Goal: Transaction & Acquisition: Purchase product/service

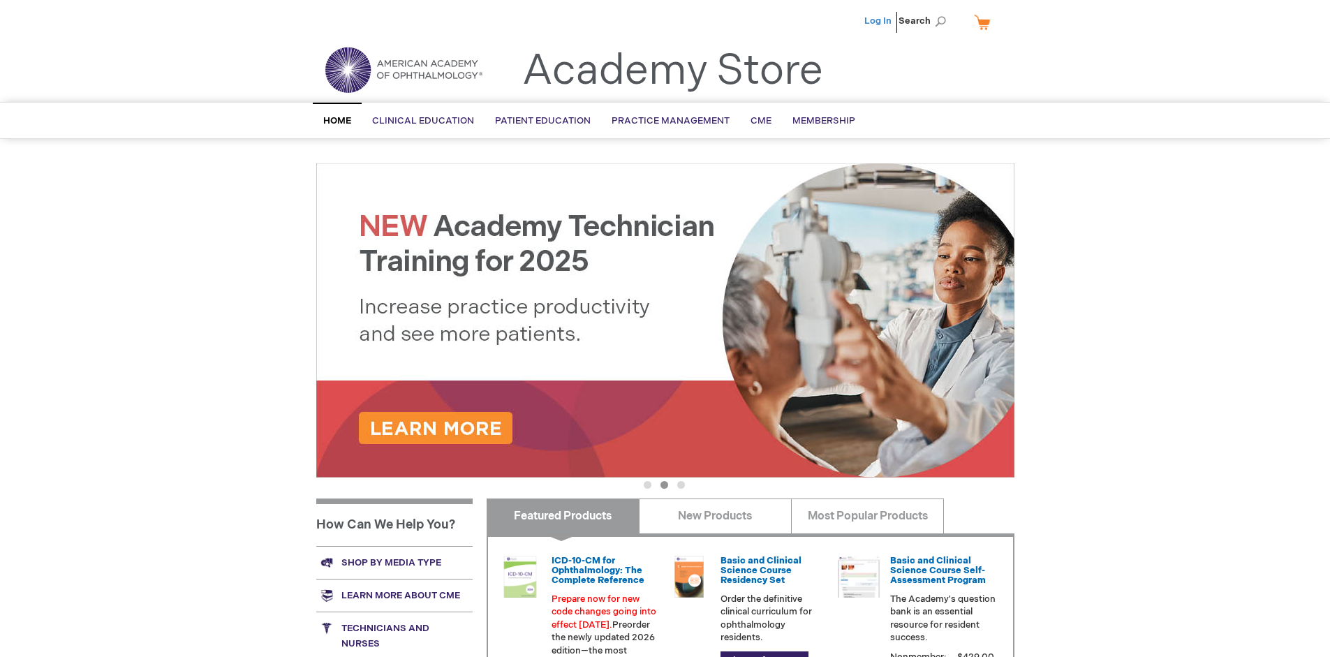
click at [879, 21] on link "Log In" at bounding box center [878, 20] width 27 height 11
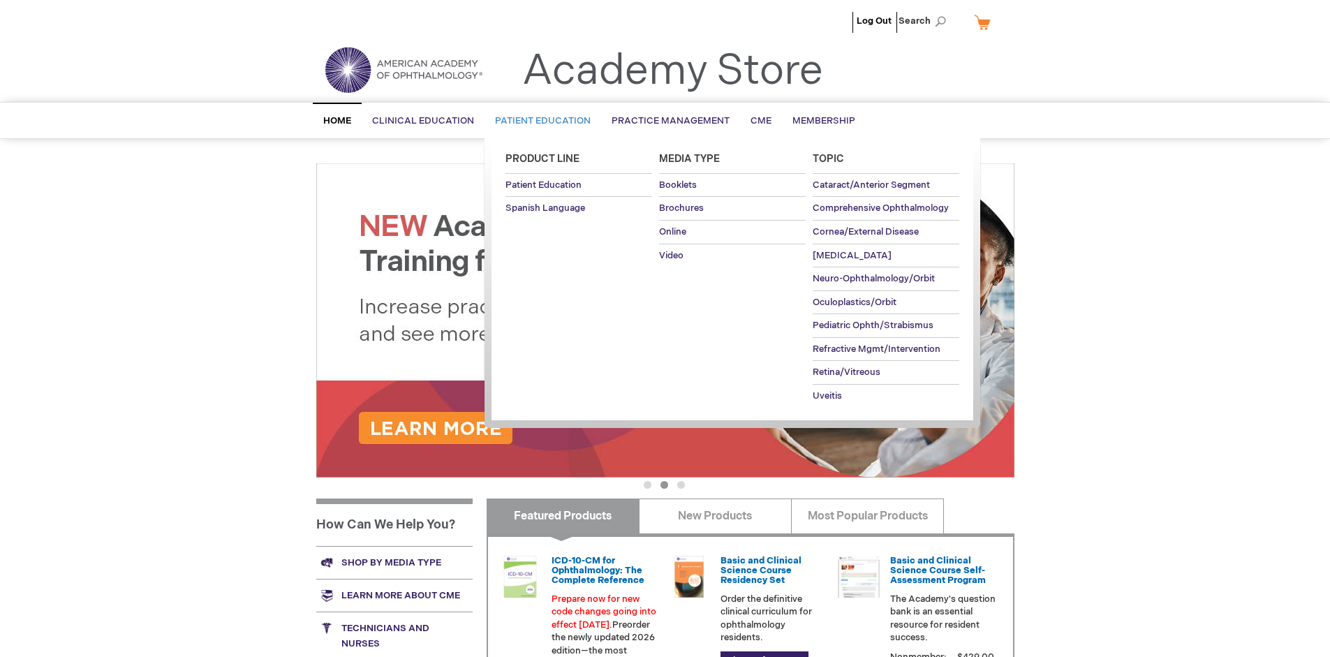
click at [539, 121] on span "Patient Education" at bounding box center [543, 120] width 96 height 11
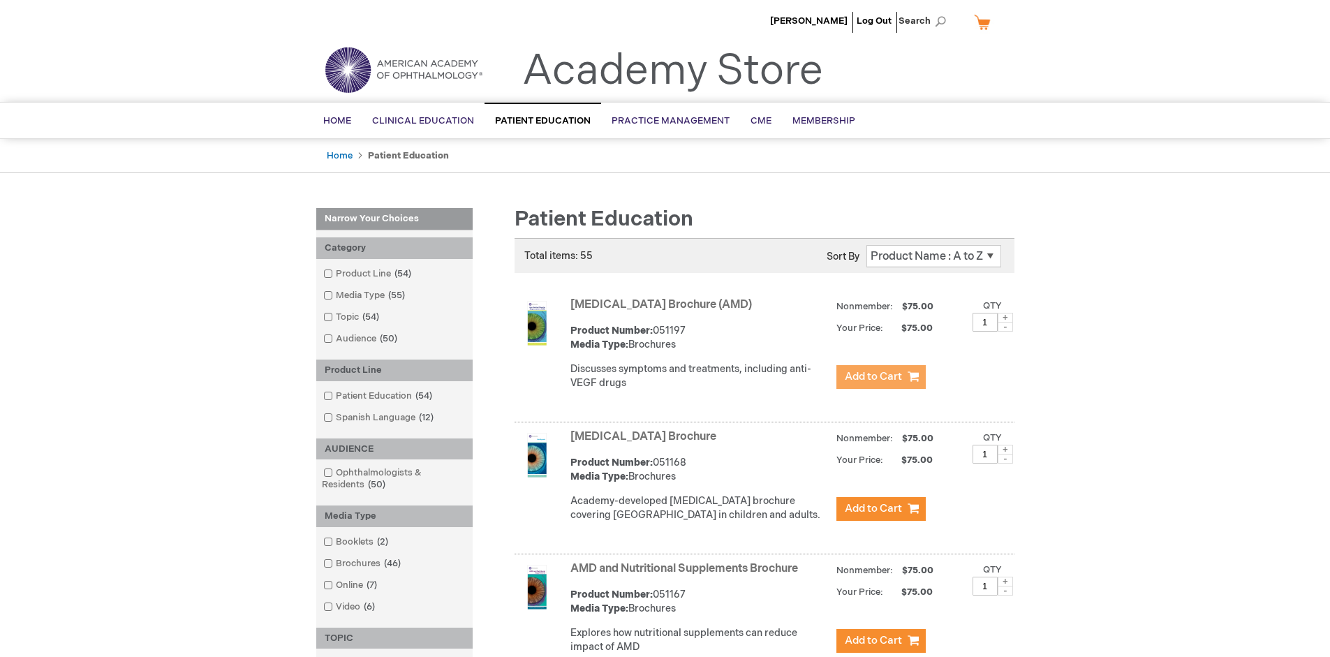
click at [881, 377] on span "Add to Cart" at bounding box center [873, 376] width 57 height 13
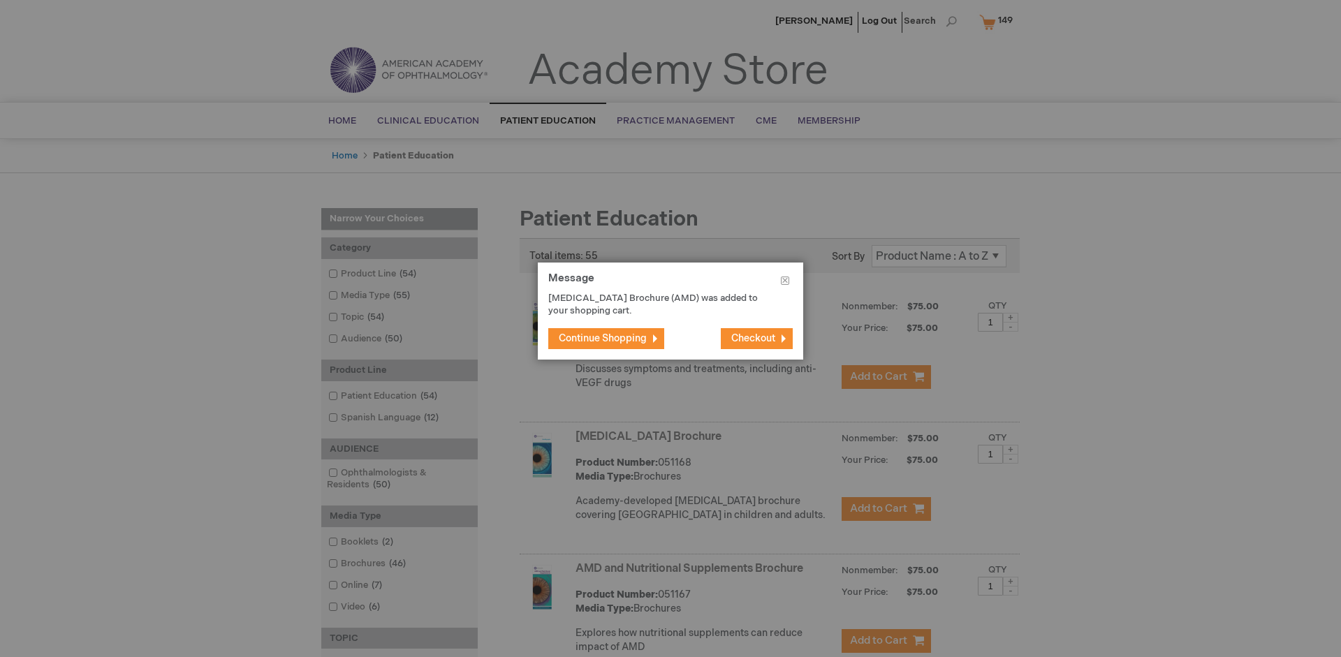
click at [603, 338] on span "Continue Shopping" at bounding box center [603, 338] width 88 height 12
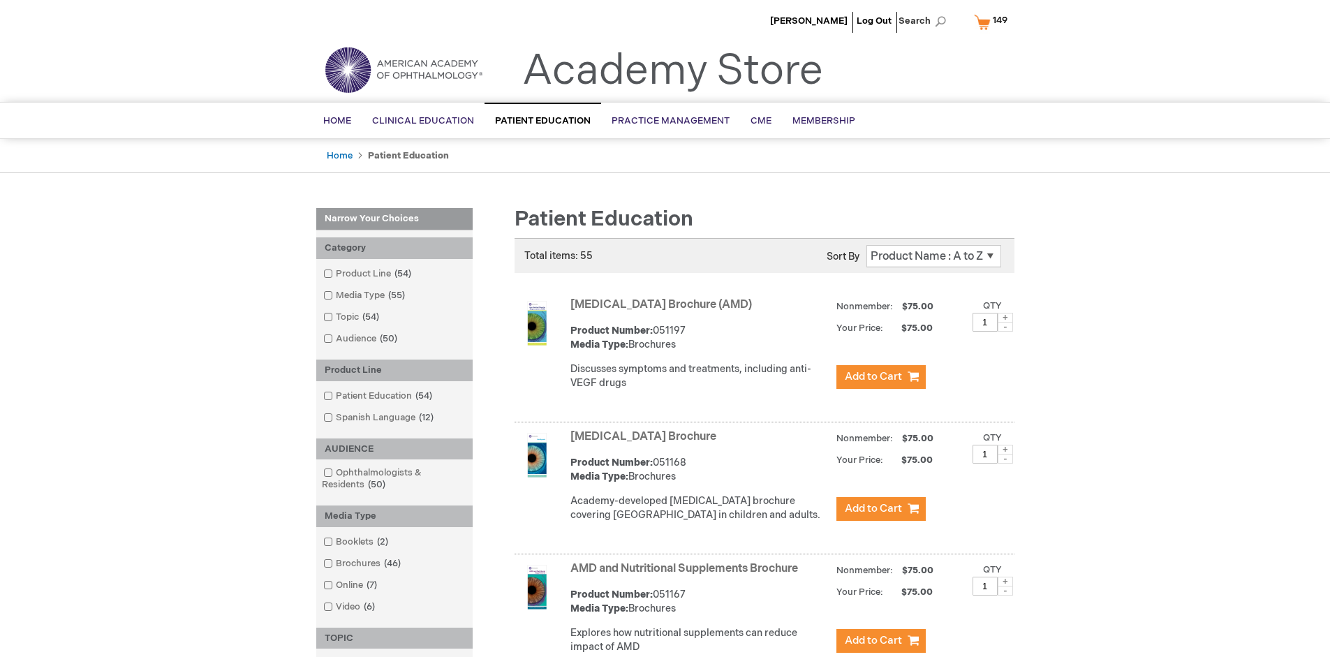
click at [687, 575] on link "AMD and Nutritional Supplements Brochure" at bounding box center [685, 568] width 228 height 13
